Goal: Information Seeking & Learning: Learn about a topic

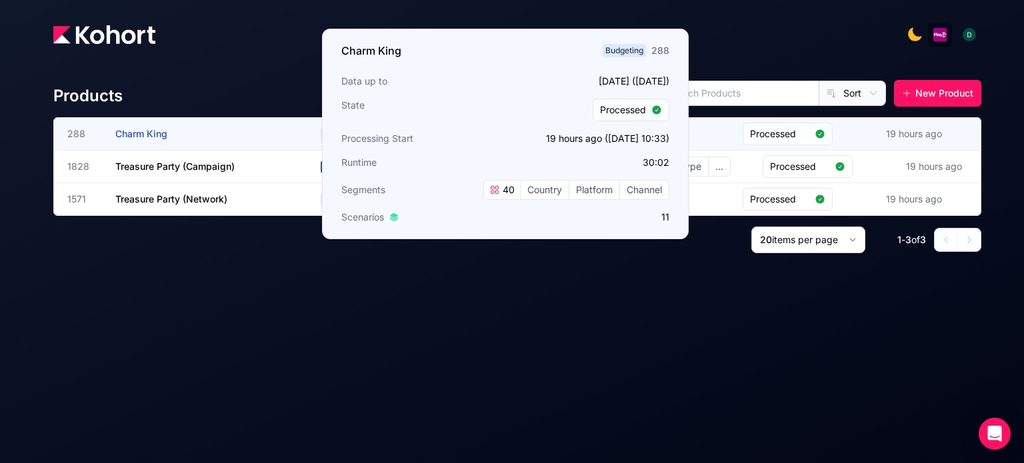
click at [157, 141] on h3 "Charm King" at bounding box center [215, 134] width 200 height 32
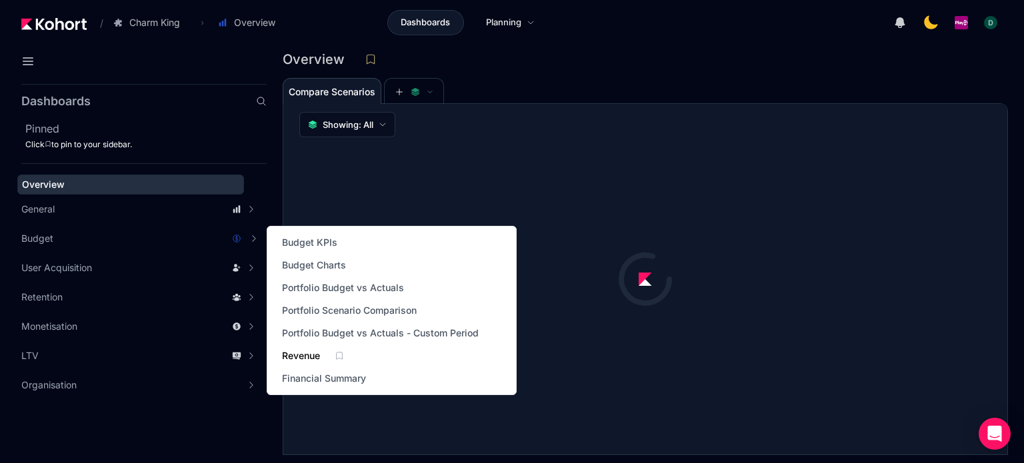
click at [311, 357] on span "Revenue" at bounding box center [301, 355] width 38 height 13
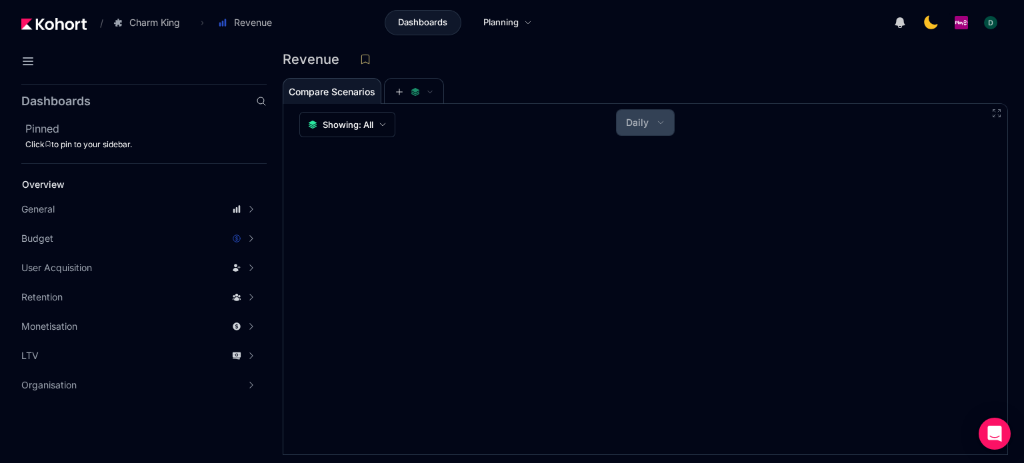
click at [650, 121] on button "Daily" at bounding box center [644, 122] width 57 height 25
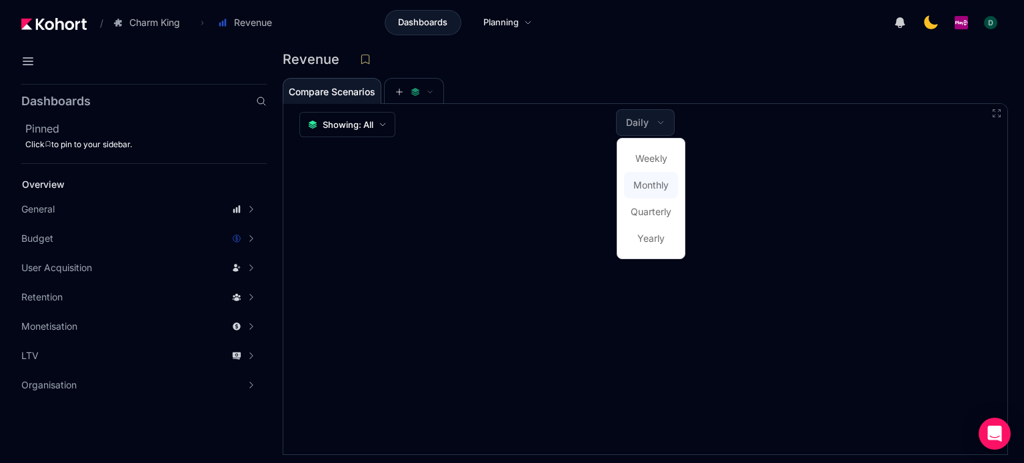
click at [645, 189] on span "Monthly" at bounding box center [650, 185] width 35 height 13
